Goal: Task Accomplishment & Management: Manage account settings

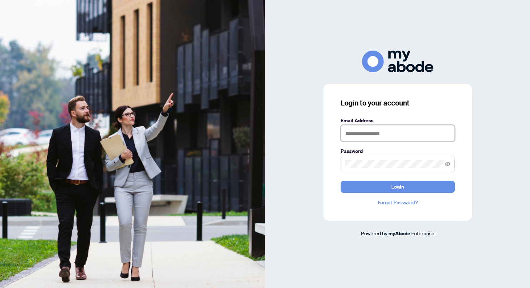
click at [361, 132] on input "text" at bounding box center [398, 133] width 114 height 16
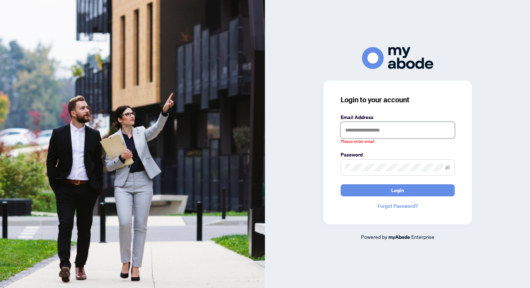
click at [354, 131] on input "text" at bounding box center [398, 130] width 114 height 16
type input "**********"
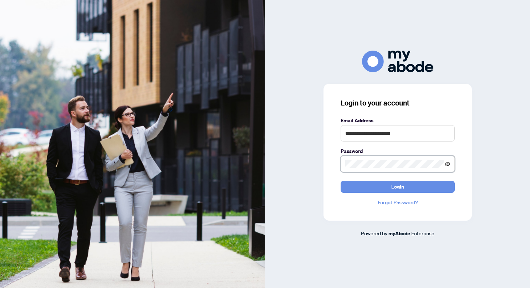
click at [449, 163] on icon "eye-invisible" at bounding box center [447, 164] width 5 height 5
click at [411, 185] on button "Login" at bounding box center [398, 187] width 114 height 12
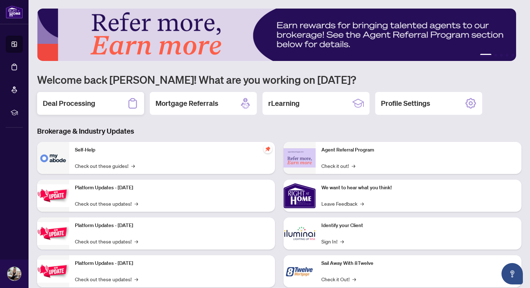
click at [81, 102] on h2 "Deal Processing" at bounding box center [69, 103] width 52 height 10
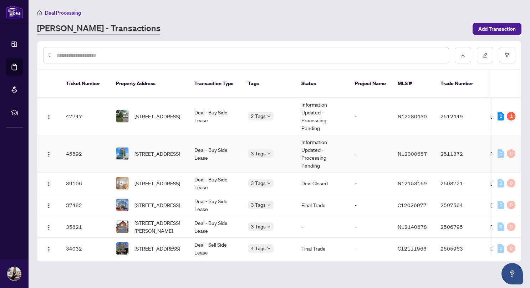
click at [180, 150] on span "606B-9090 Yonge St, Richmond Hill, Ontario L4C 0Z1, Canada" at bounding box center [157, 154] width 46 height 8
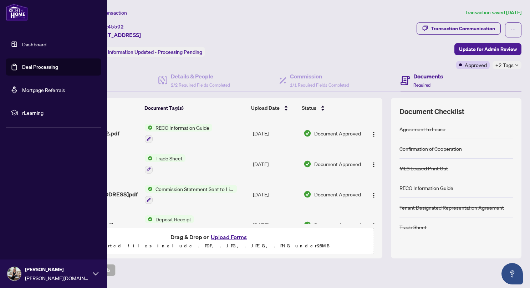
click at [37, 67] on link "Deal Processing" at bounding box center [40, 67] width 36 height 6
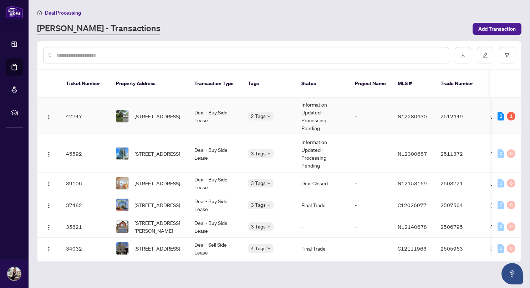
click at [163, 115] on span "105 Willowbrook Rd, Markham, Ontario L3T 5L2, Canada" at bounding box center [157, 116] width 46 height 8
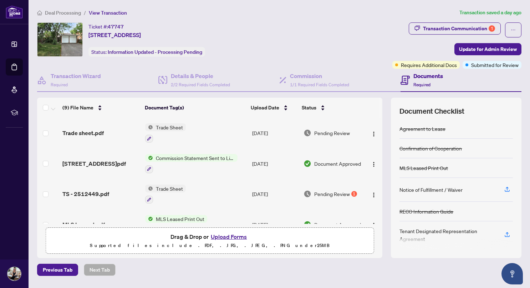
click at [327, 194] on span "Pending Review" at bounding box center [332, 194] width 36 height 8
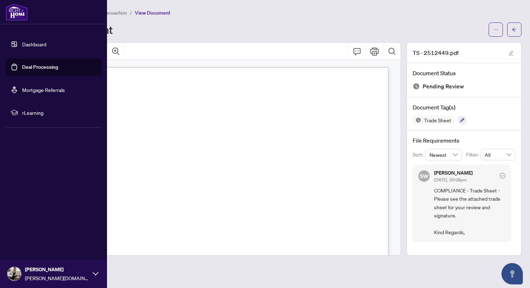
click at [33, 66] on link "Deal Processing" at bounding box center [40, 67] width 36 height 6
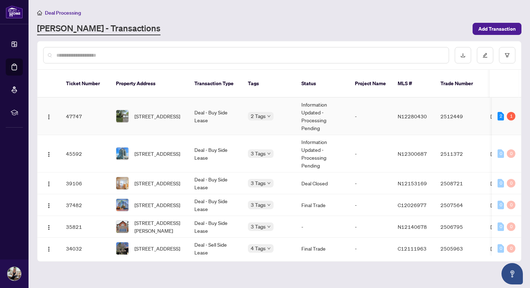
click at [197, 116] on td "Deal - Buy Side Lease" at bounding box center [216, 116] width 54 height 37
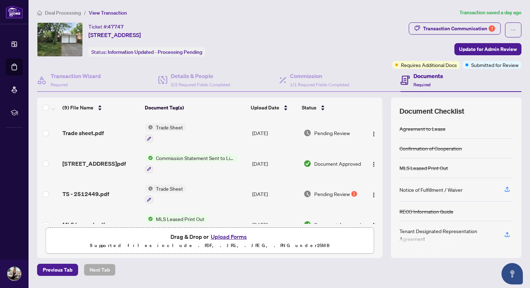
click at [332, 131] on span "Pending Review" at bounding box center [332, 133] width 36 height 8
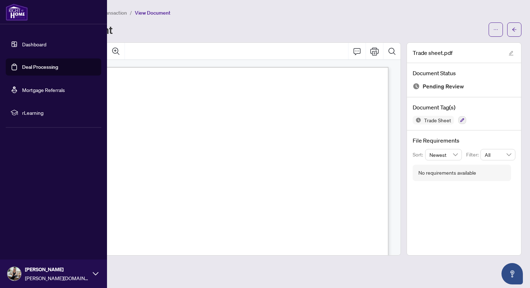
click at [33, 65] on link "Deal Processing" at bounding box center [40, 67] width 36 height 6
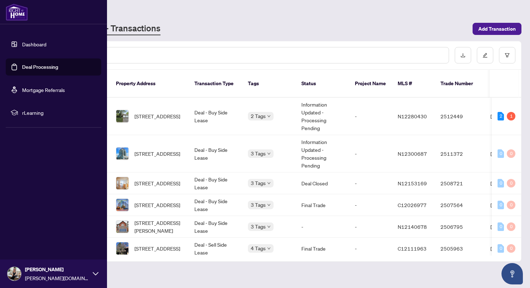
click at [40, 69] on link "Deal Processing" at bounding box center [40, 67] width 36 height 6
